Goal: Information Seeking & Learning: Learn about a topic

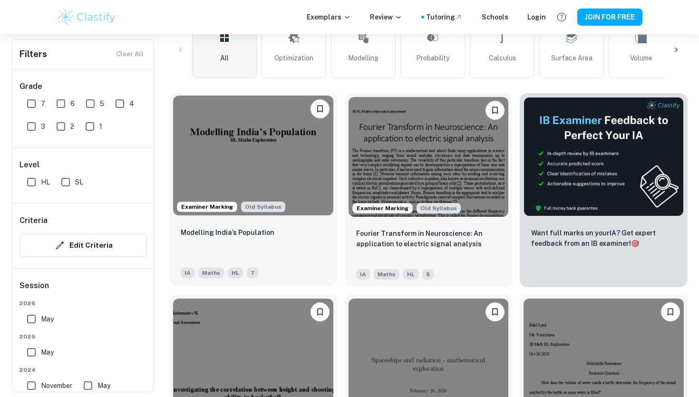
scroll to position [346, 0]
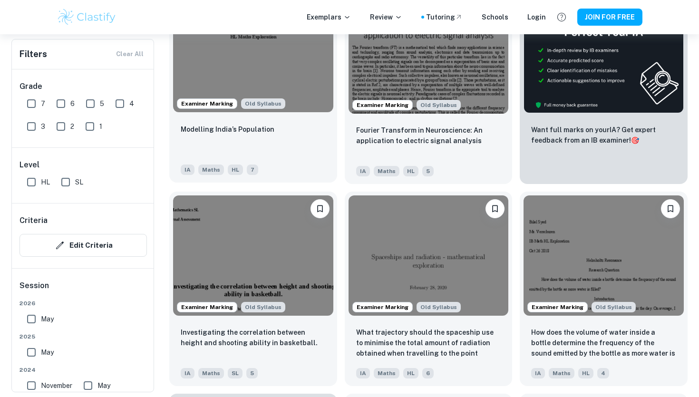
click at [248, 88] on img at bounding box center [253, 52] width 160 height 120
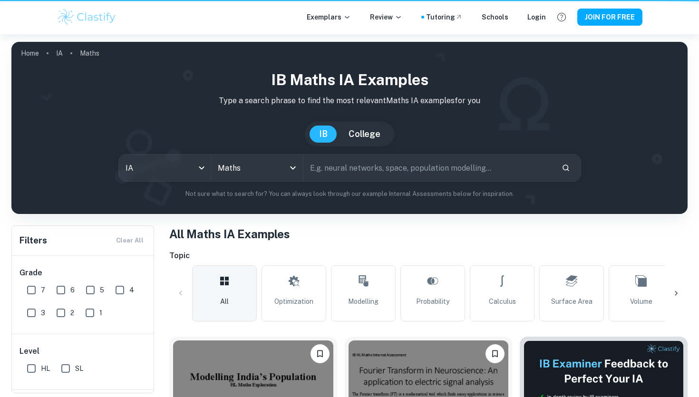
scroll to position [346, 0]
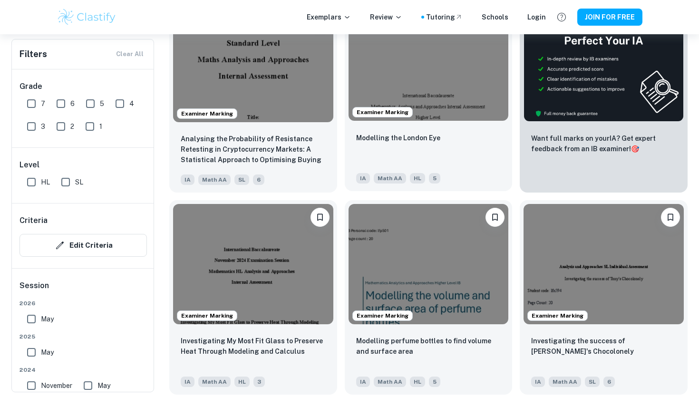
scroll to position [344, 0]
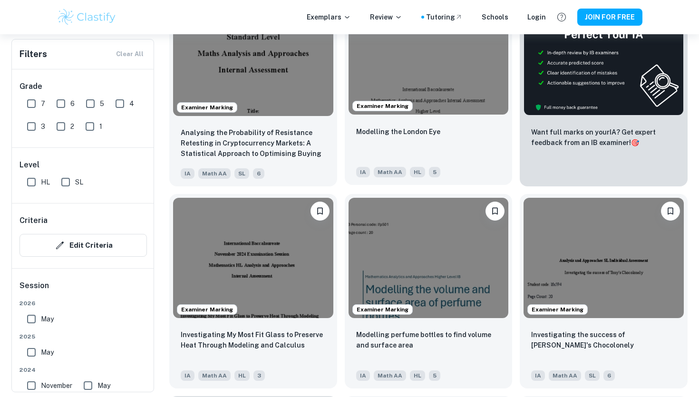
click at [442, 80] on img at bounding box center [428, 55] width 160 height 120
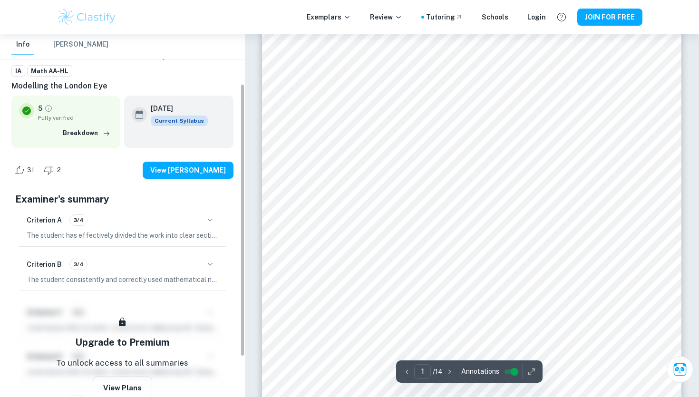
scroll to position [68, 0]
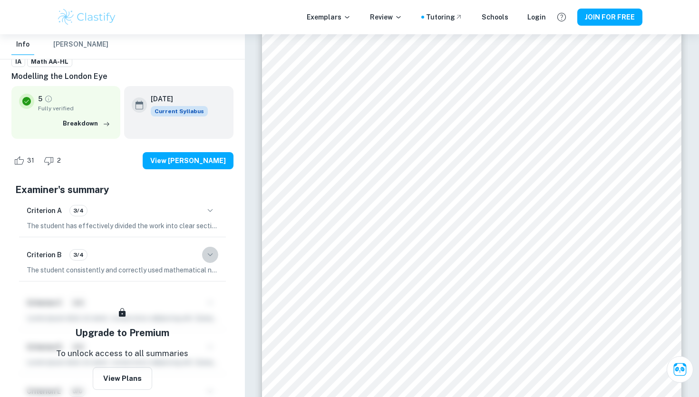
click at [207, 257] on icon "button" at bounding box center [209, 254] width 11 height 11
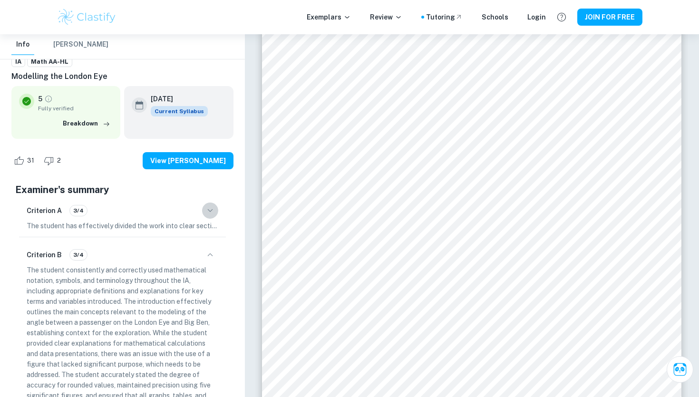
click at [216, 212] on button "button" at bounding box center [210, 210] width 16 height 16
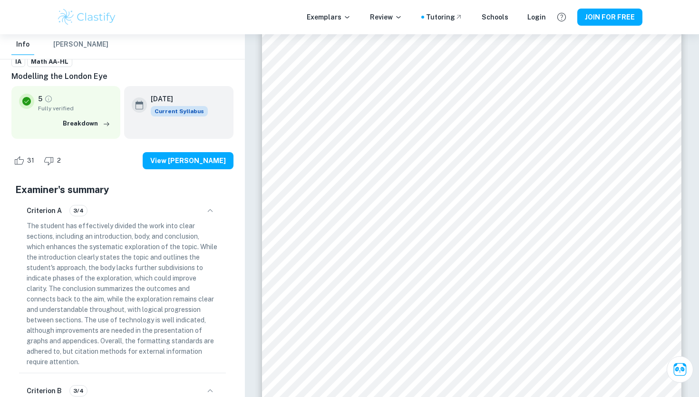
scroll to position [0, 0]
